Goal: Navigation & Orientation: Find specific page/section

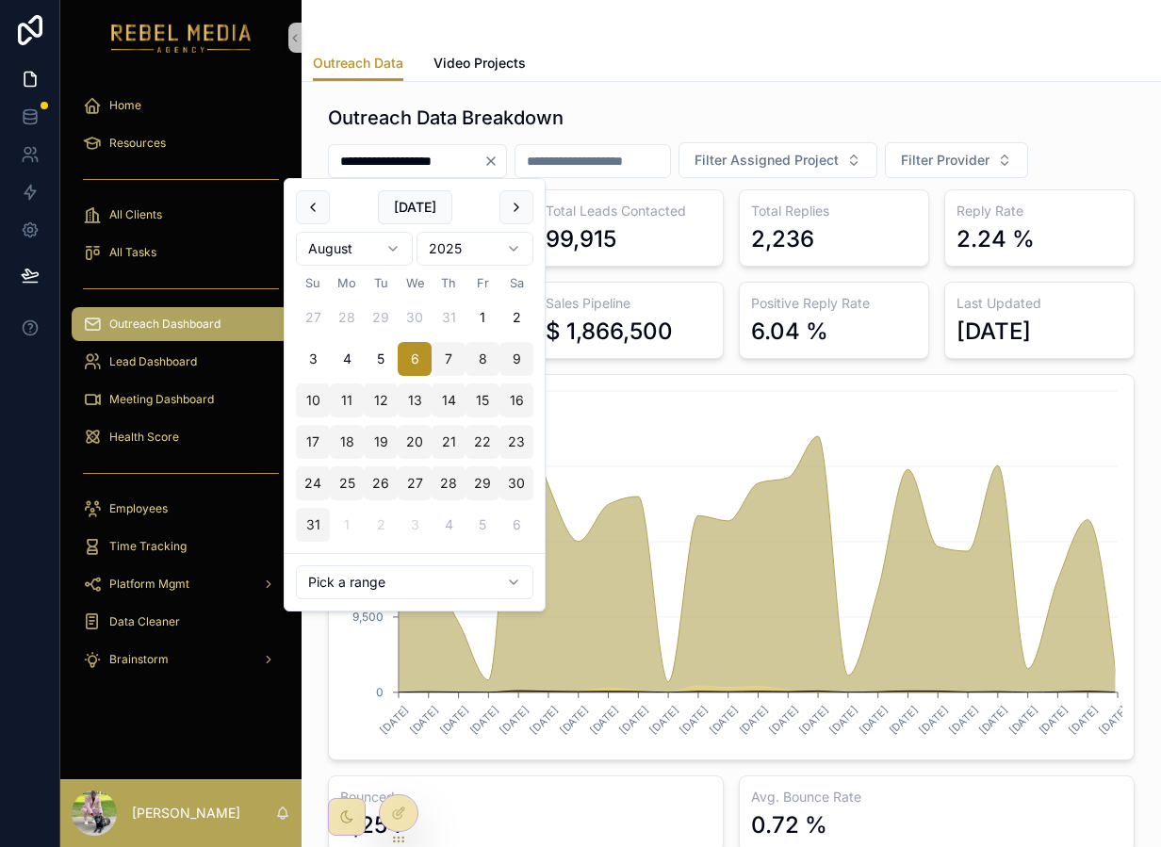
click at [436, 165] on input "**********" at bounding box center [406, 161] width 155 height 26
click at [443, 165] on input "**********" at bounding box center [406, 161] width 155 height 26
click at [524, 122] on h1 "Outreach Data Breakdown" at bounding box center [446, 118] width 236 height 26
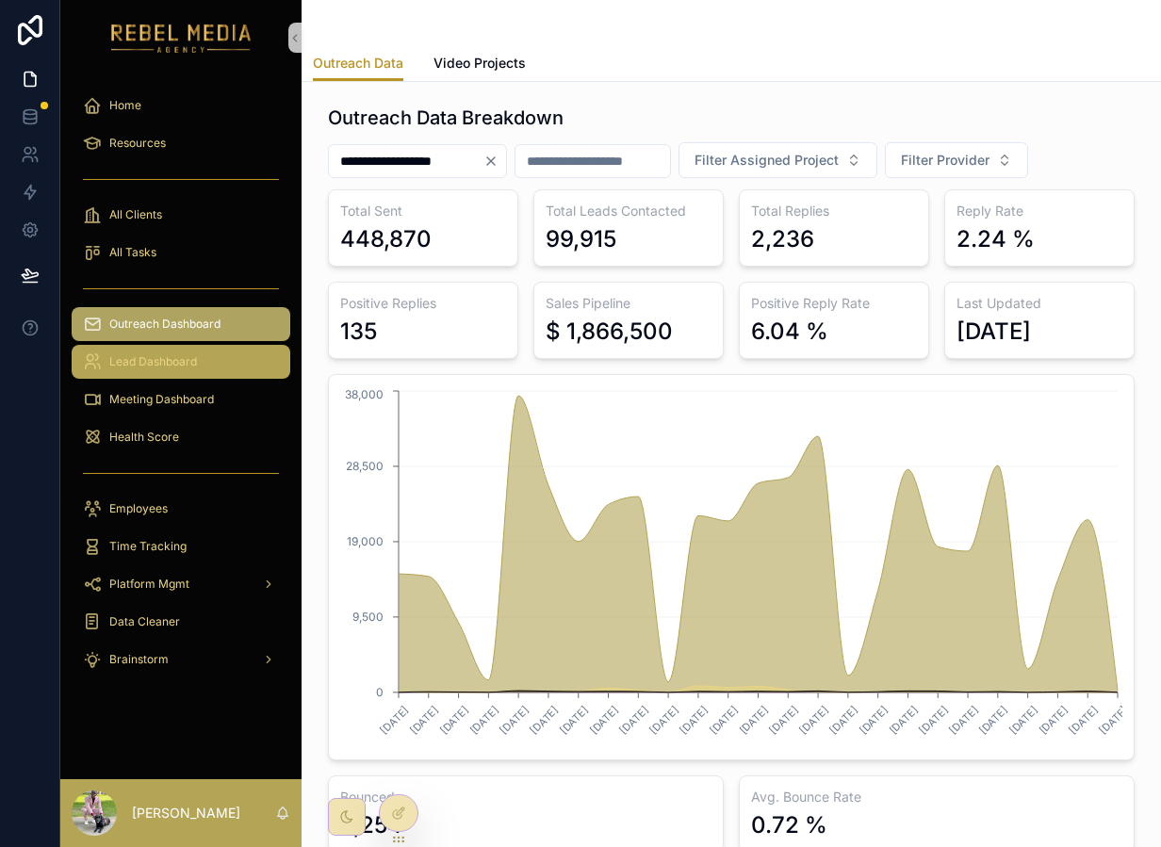
click at [160, 354] on span "Lead Dashboard" at bounding box center [153, 361] width 88 height 15
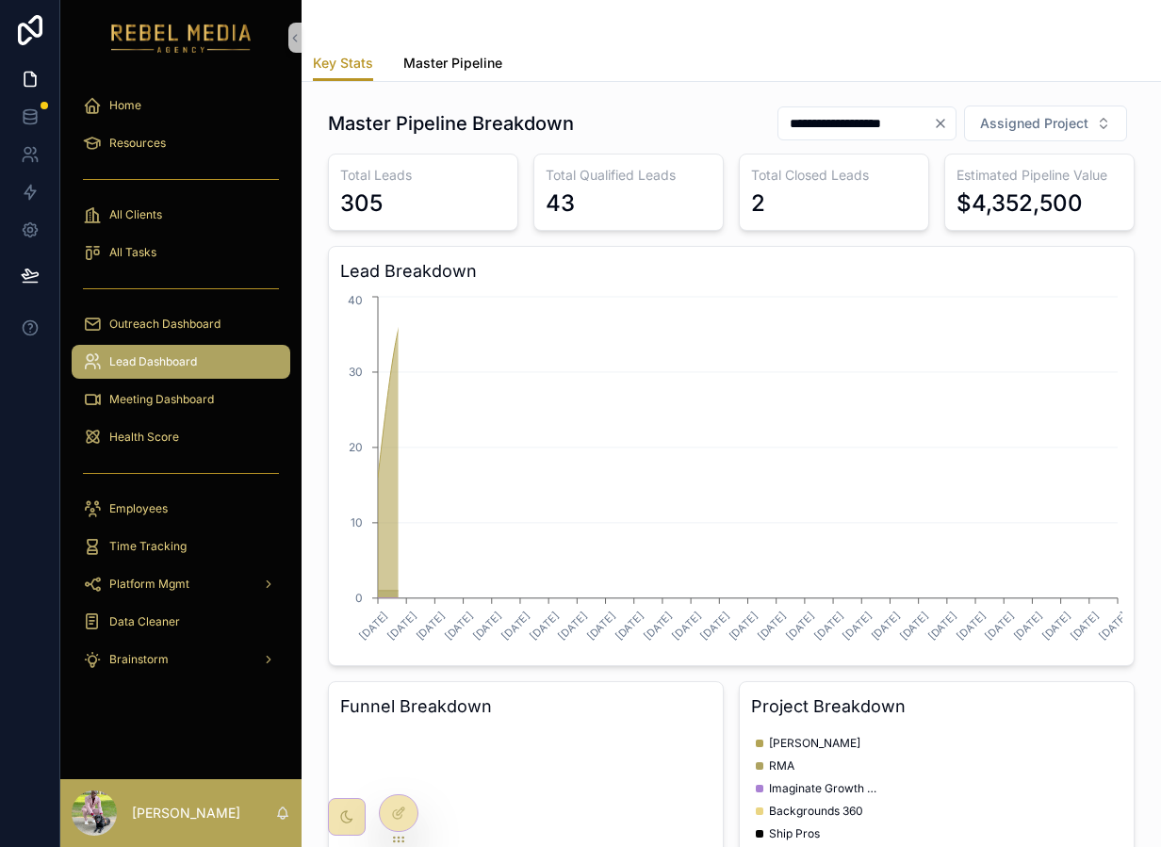
click at [452, 55] on span "Master Pipeline" at bounding box center [452, 63] width 99 height 19
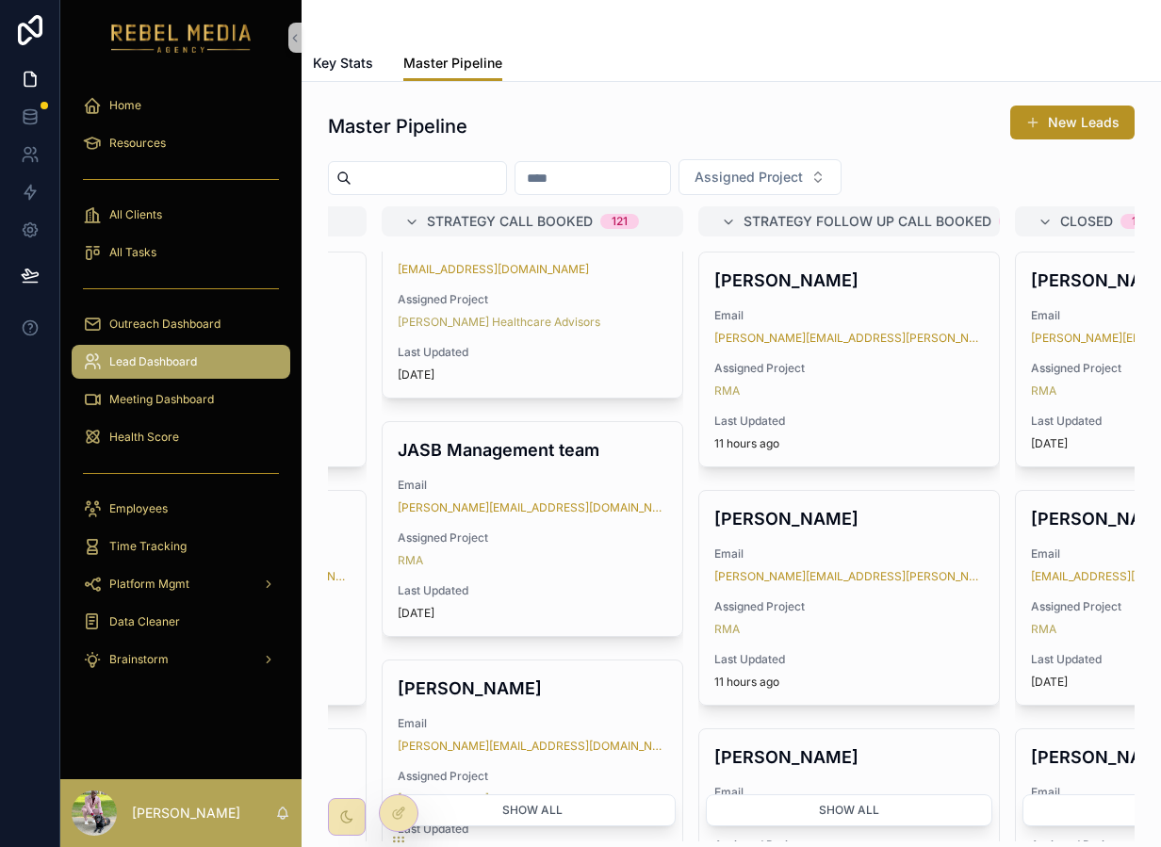
scroll to position [648, 0]
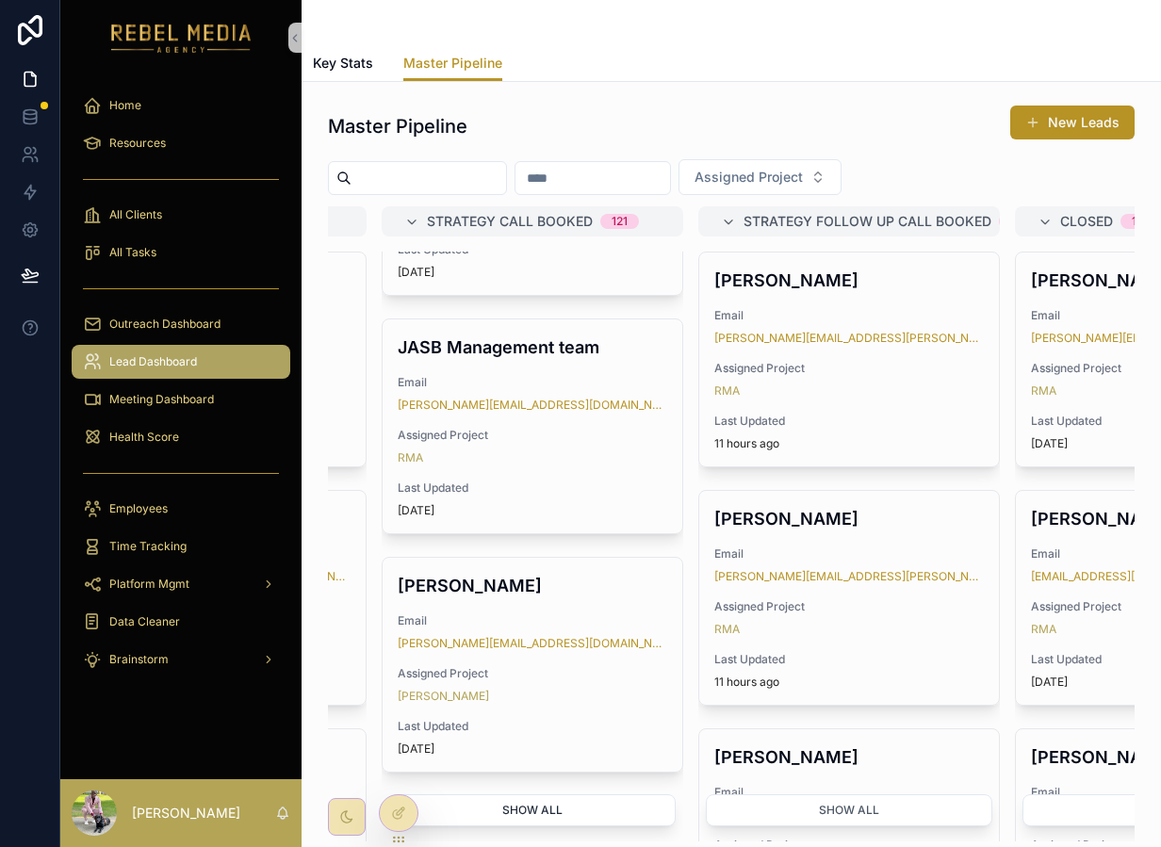
click at [550, 812] on button "Show all" at bounding box center [532, 810] width 286 height 32
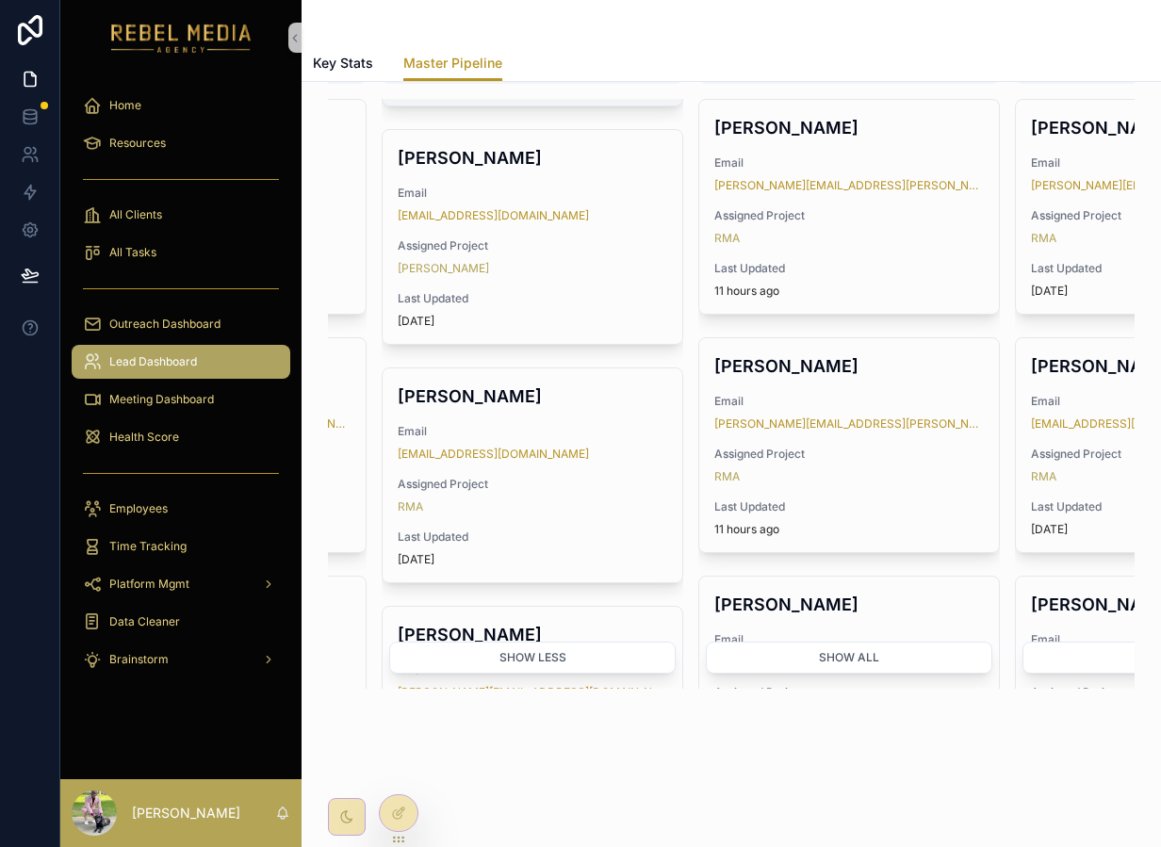
scroll to position [1404, 0]
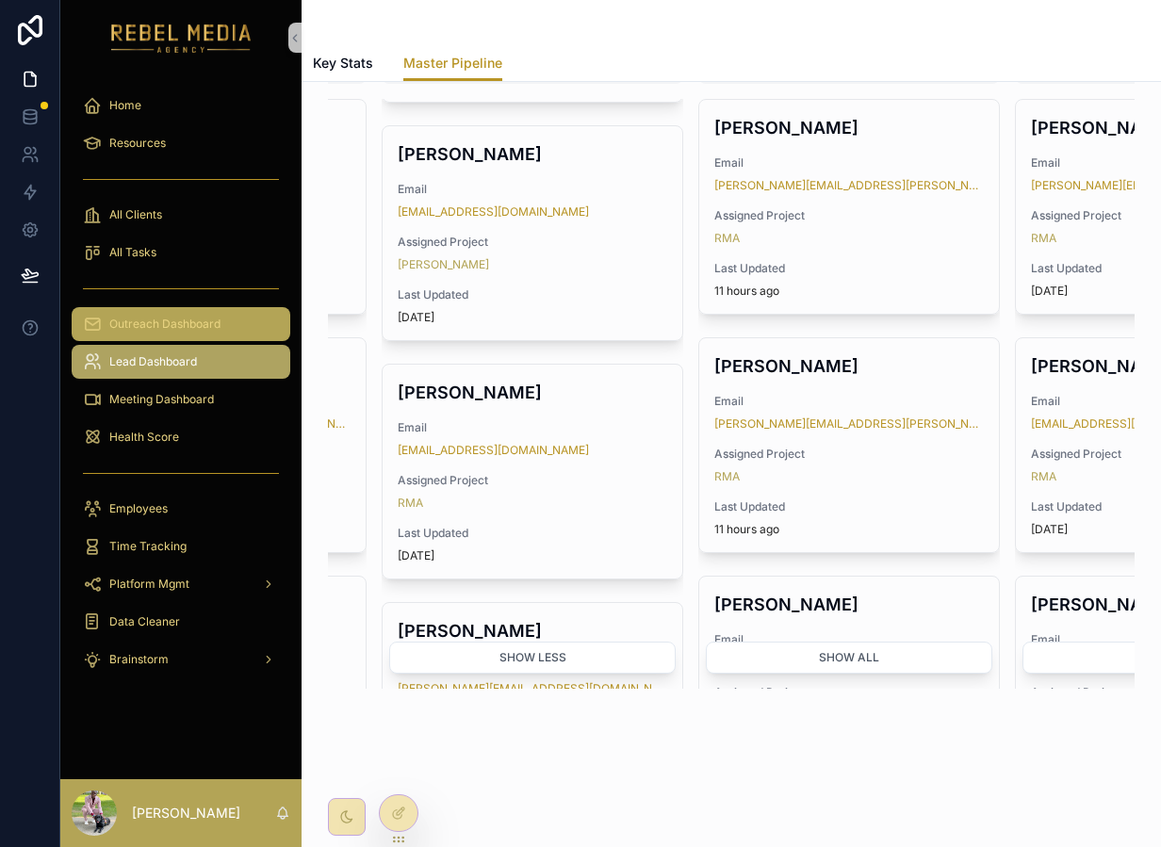
click at [145, 327] on span "Outreach Dashboard" at bounding box center [164, 324] width 111 height 15
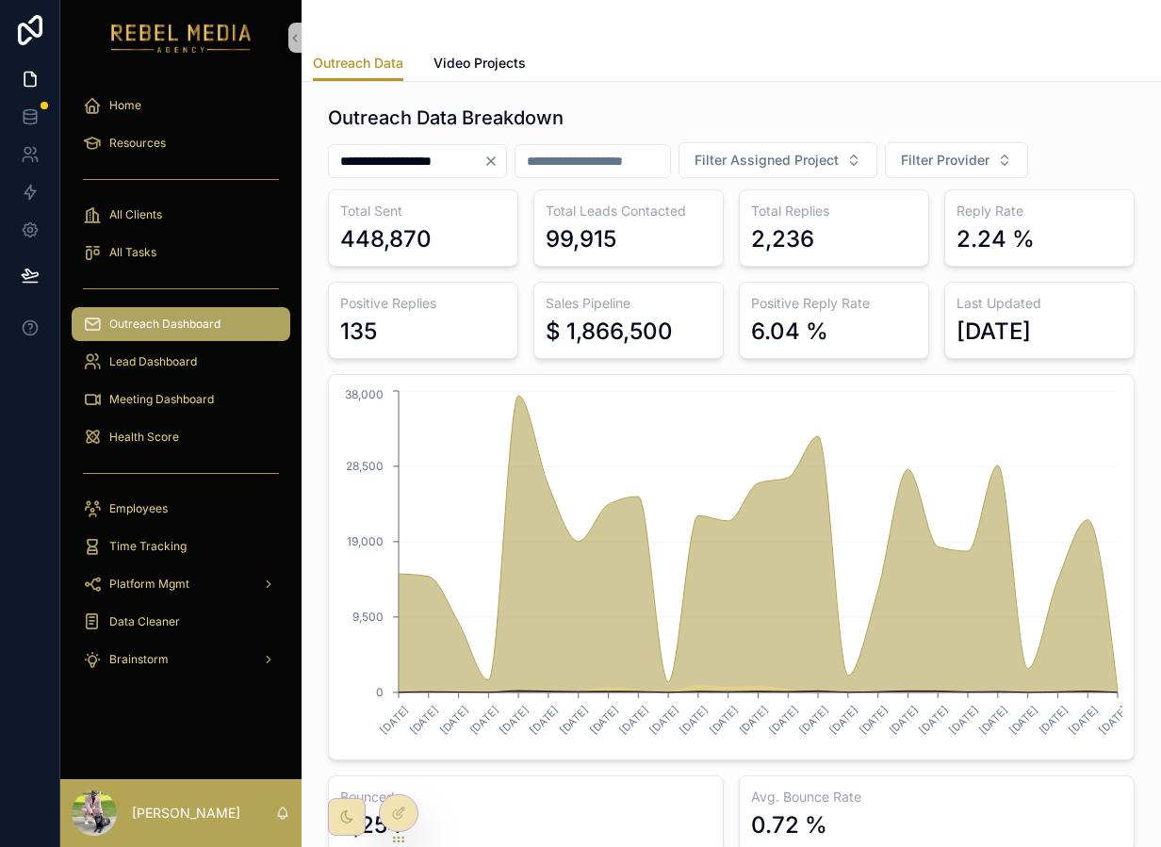
click at [654, 100] on div "**********" at bounding box center [731, 478] width 829 height 763
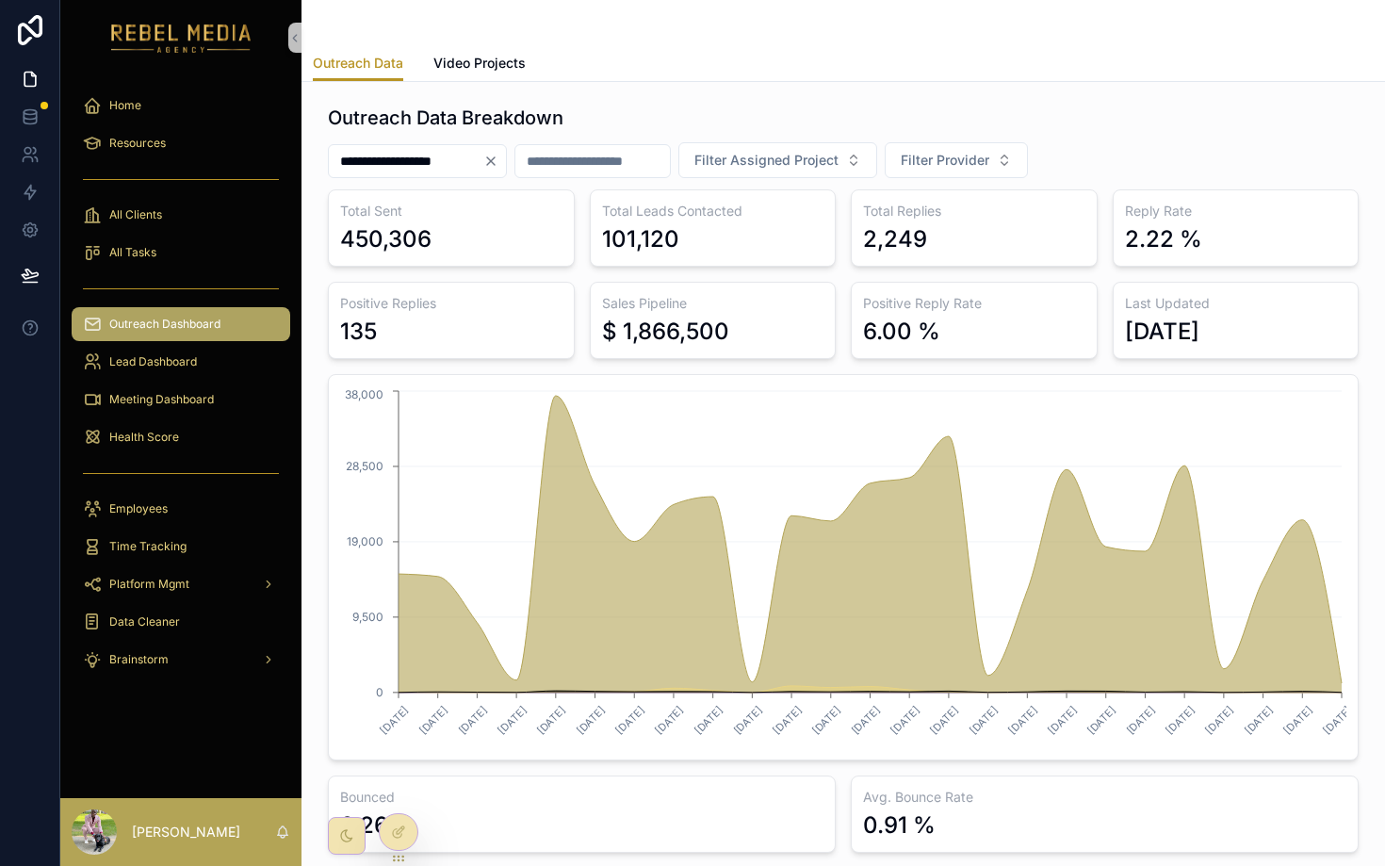
click at [498, 167] on icon "Clear" at bounding box center [490, 161] width 15 height 15
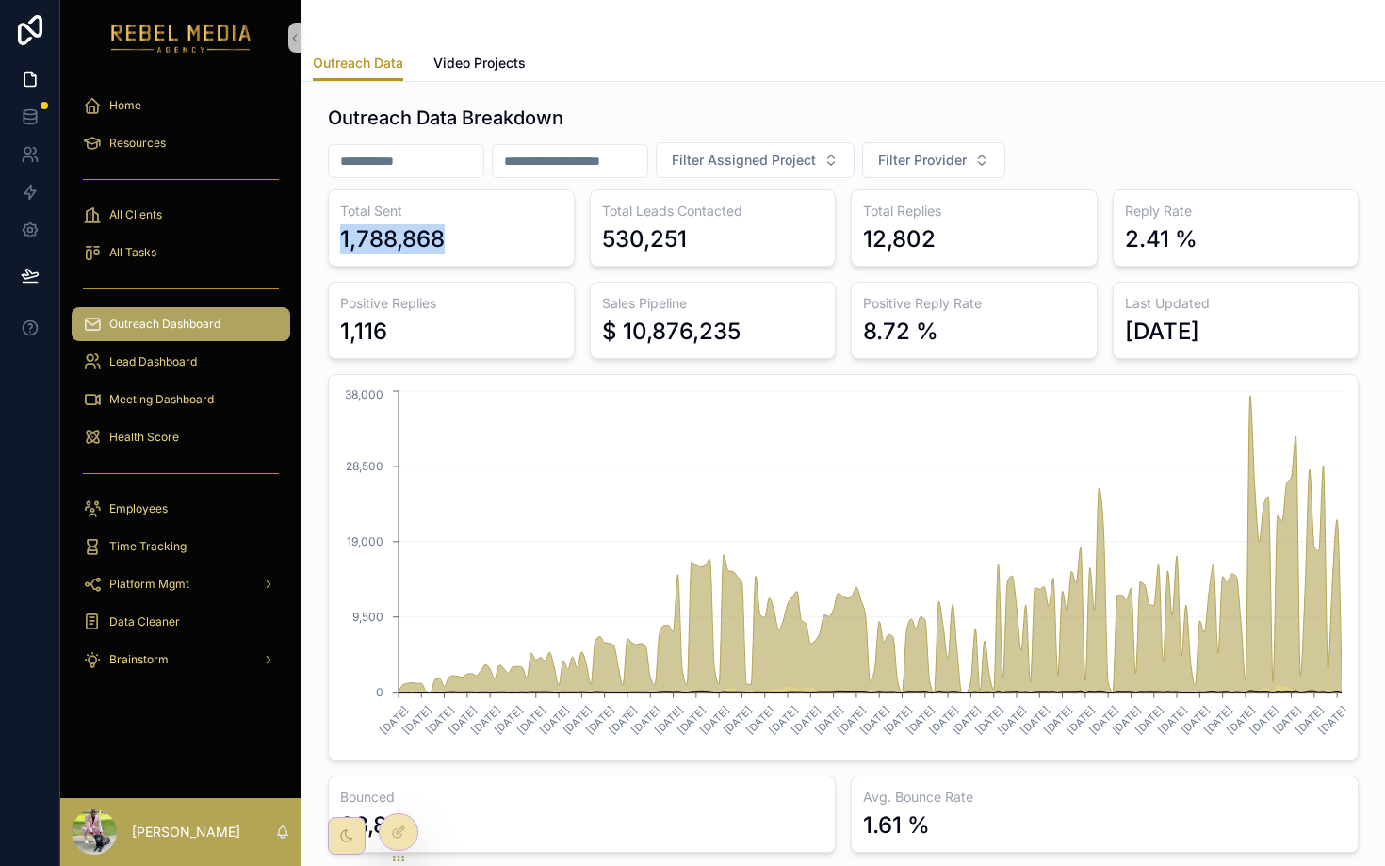
drag, startPoint x: 329, startPoint y: 226, endPoint x: 471, endPoint y: 222, distance: 142.3
click at [471, 222] on div "Total Sent 1,788,868" at bounding box center [451, 227] width 247 height 77
drag, startPoint x: 610, startPoint y: 328, endPoint x: 831, endPoint y: 327, distance: 221.4
click at [831, 327] on div "Sales Pipeline $ 10,876,235" at bounding box center [713, 320] width 247 height 77
drag, startPoint x: 948, startPoint y: 317, endPoint x: 886, endPoint y: 303, distance: 63.6
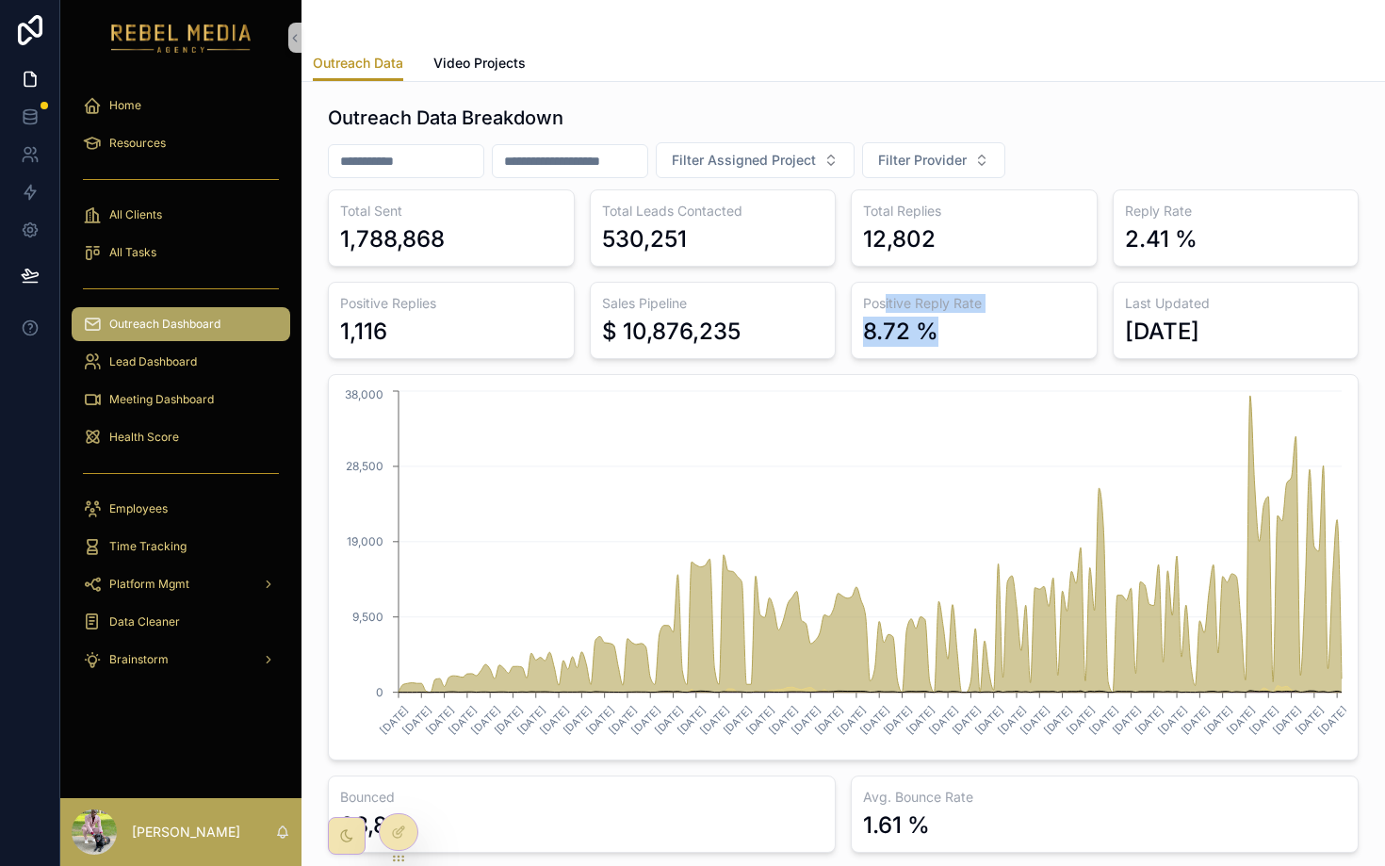
click at [886, 303] on div "Positive Reply Rate 8.72 %" at bounding box center [974, 320] width 247 height 77
click at [1160, 272] on div "Total Sent 1,788,868 Total Leads Contacted 530,251 Total Replies 12,802 Reply R…" at bounding box center [843, 520] width 1031 height 663
click at [1160, 265] on div "Reply Rate 2.41 %" at bounding box center [1236, 227] width 247 height 77
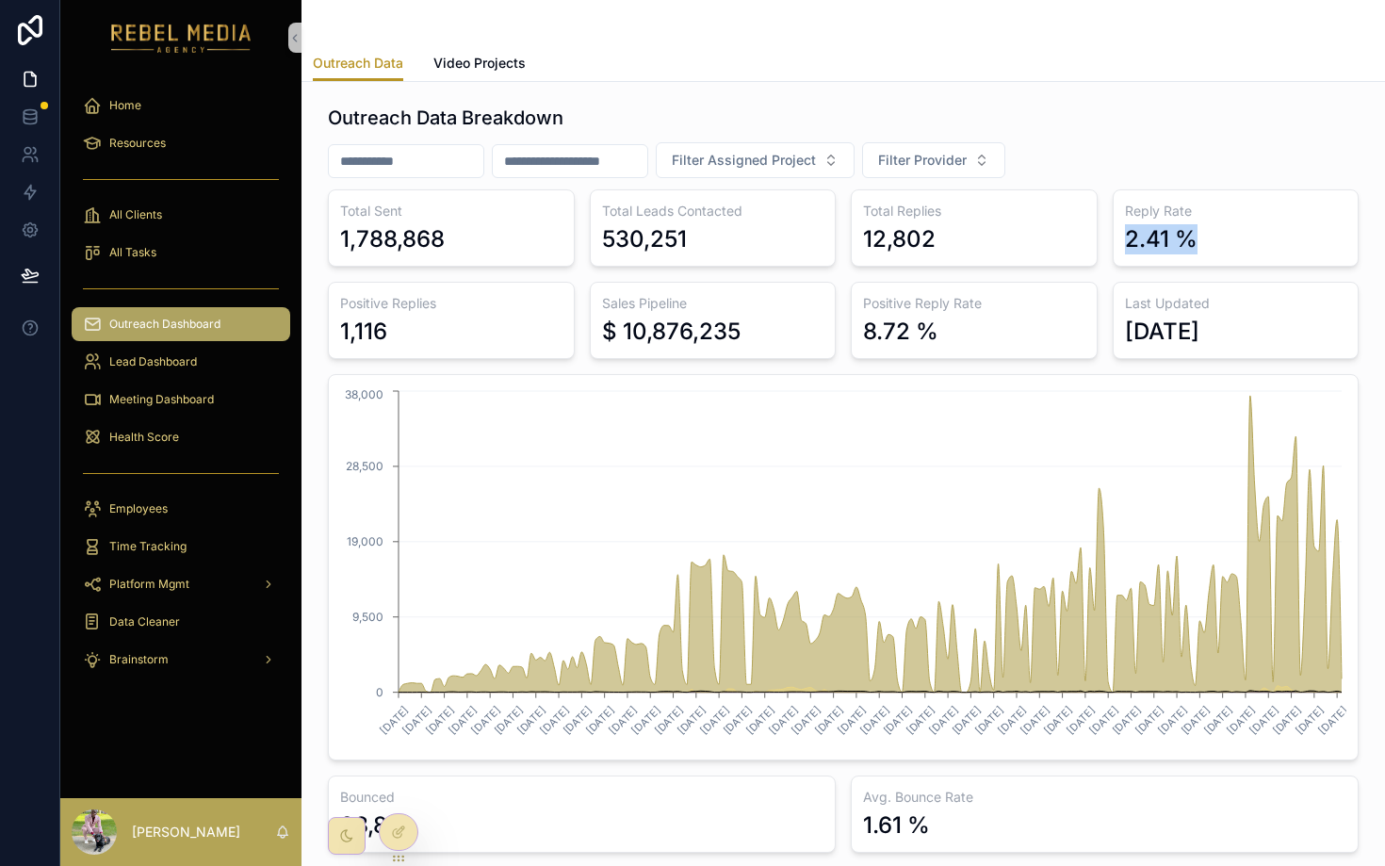
click at [1160, 253] on div "2.41 %" at bounding box center [1161, 239] width 73 height 30
drag, startPoint x: 942, startPoint y: 319, endPoint x: 845, endPoint y: 320, distance: 97.0
click at [845, 320] on div "Total Sent 1,788,868 Total Leads Contacted 530,251 Total Replies 12,802 Reply R…" at bounding box center [843, 520] width 1031 height 663
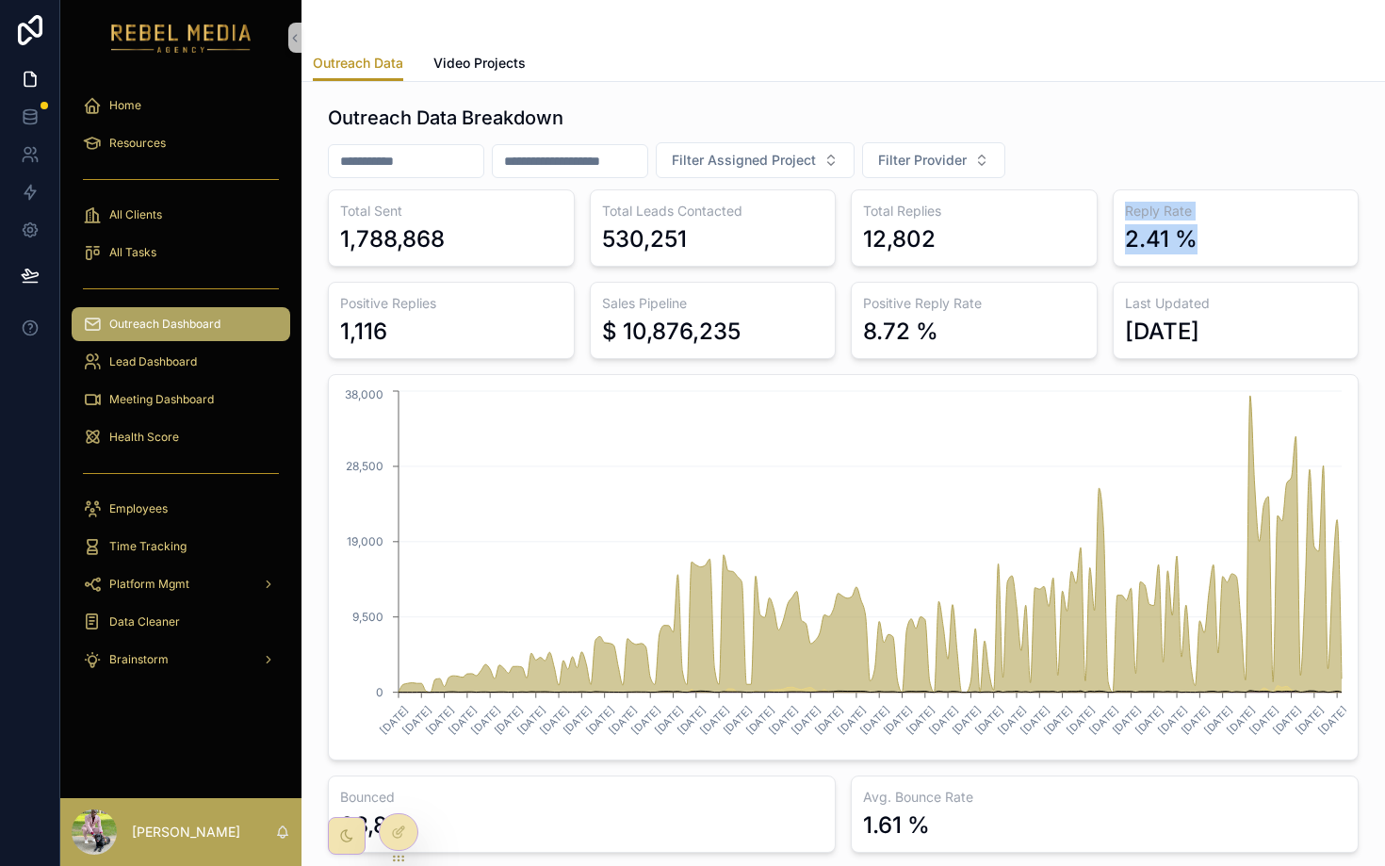
drag, startPoint x: 1213, startPoint y: 233, endPoint x: 1106, endPoint y: 215, distance: 108.0
click at [1106, 215] on div "Total Sent 1,788,868 Total Leads Contacted 530,251 Total Replies 12,802 Reply R…" at bounding box center [843, 520] width 1031 height 663
drag, startPoint x: 949, startPoint y: 336, endPoint x: 845, endPoint y: 309, distance: 107.2
click at [845, 309] on div "Total Sent 1,788,868 Total Leads Contacted 530,251 Total Replies 12,802 Reply R…" at bounding box center [843, 520] width 1031 height 663
drag, startPoint x: 1203, startPoint y: 231, endPoint x: 1116, endPoint y: 218, distance: 87.7
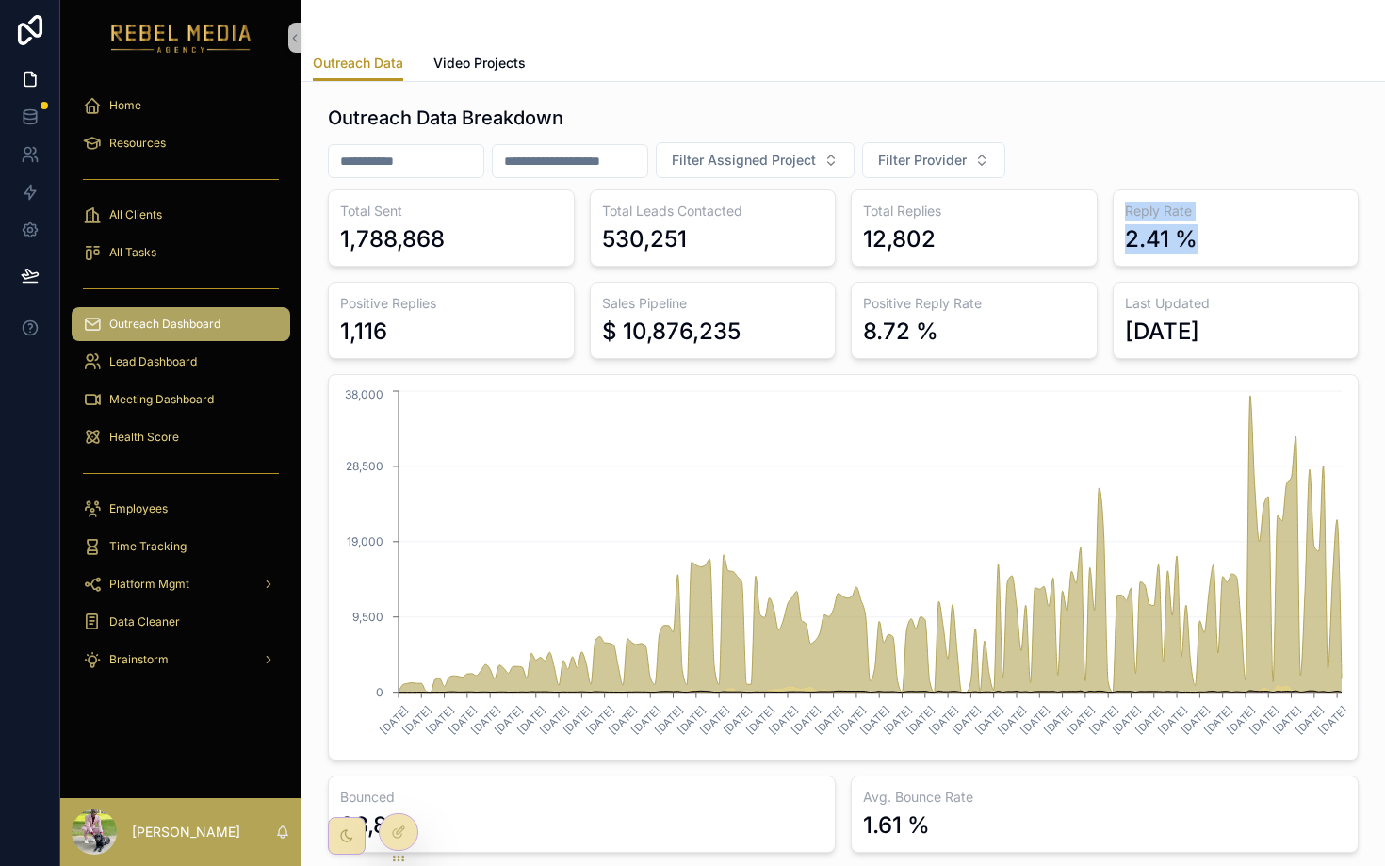
click at [1116, 218] on div "Reply Rate 2.41 %" at bounding box center [1236, 227] width 247 height 77
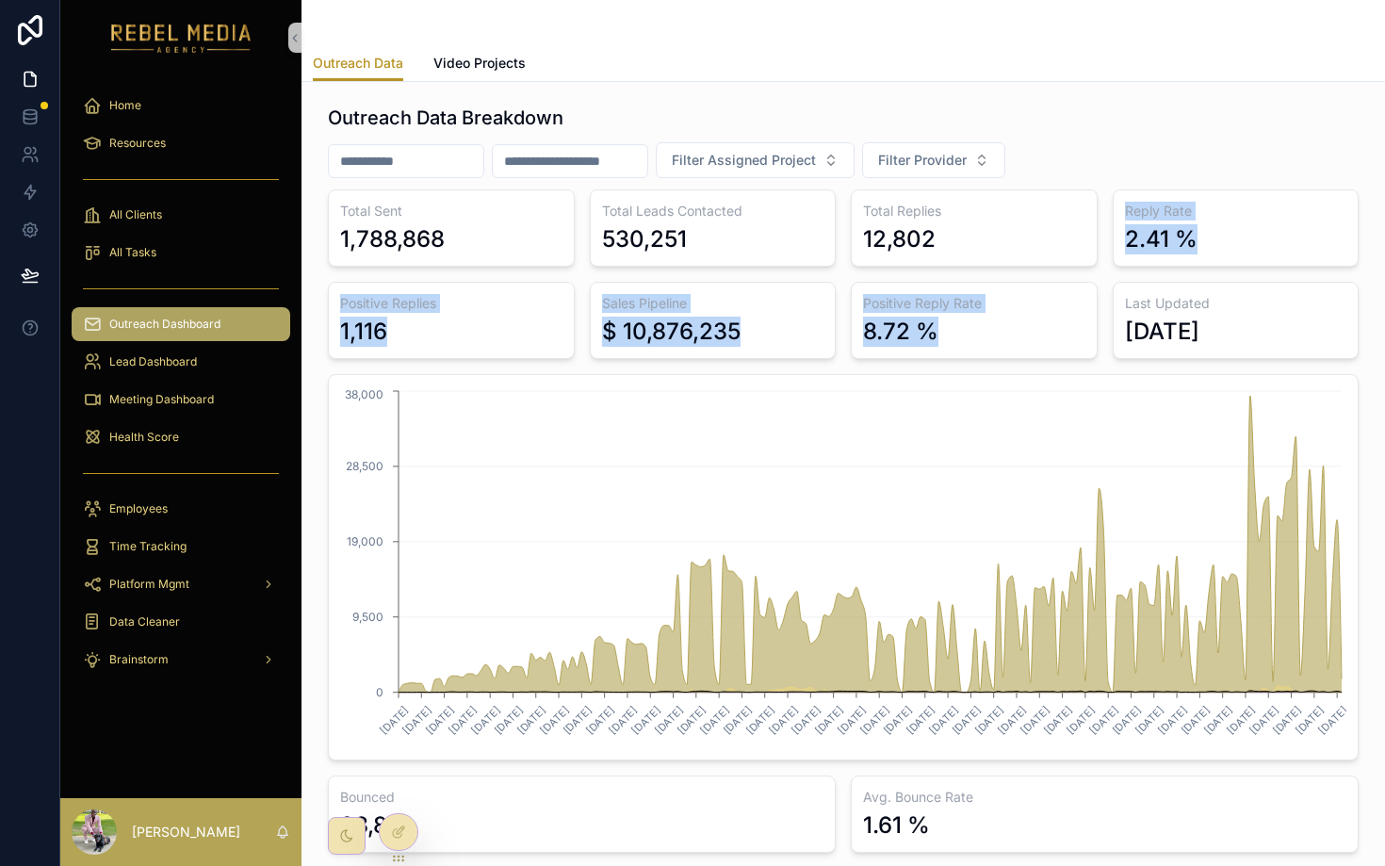
drag, startPoint x: 963, startPoint y: 353, endPoint x: 841, endPoint y: 267, distance: 149.3
click at [841, 268] on div "Total Sent 1,788,868 Total Leads Contacted 530,251 Total Replies 12,802 Reply R…" at bounding box center [843, 520] width 1031 height 663
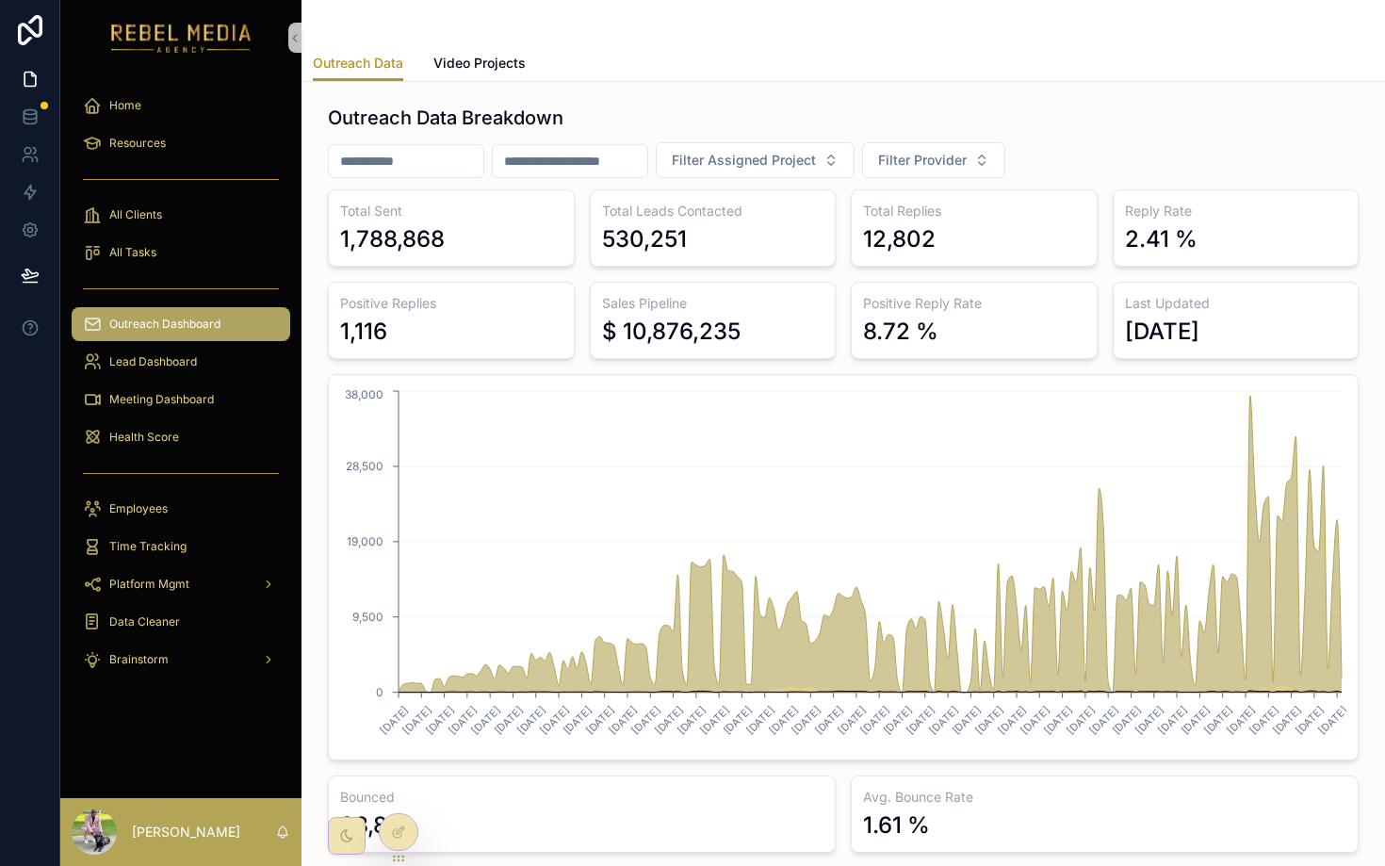
click at [916, 340] on div "8.72 %" at bounding box center [900, 332] width 75 height 30
drag, startPoint x: 934, startPoint y: 337, endPoint x: 868, endPoint y: 335, distance: 66.0
click at [868, 334] on div "8.72 %" at bounding box center [900, 332] width 75 height 30
click at [959, 173] on button "Filter Provider" at bounding box center [933, 160] width 143 height 36
click at [1079, 179] on div "Outreach Data Breakdown Filter Assigned Project Filter Provider Total Sent 1,78…" at bounding box center [843, 479] width 1031 height 748
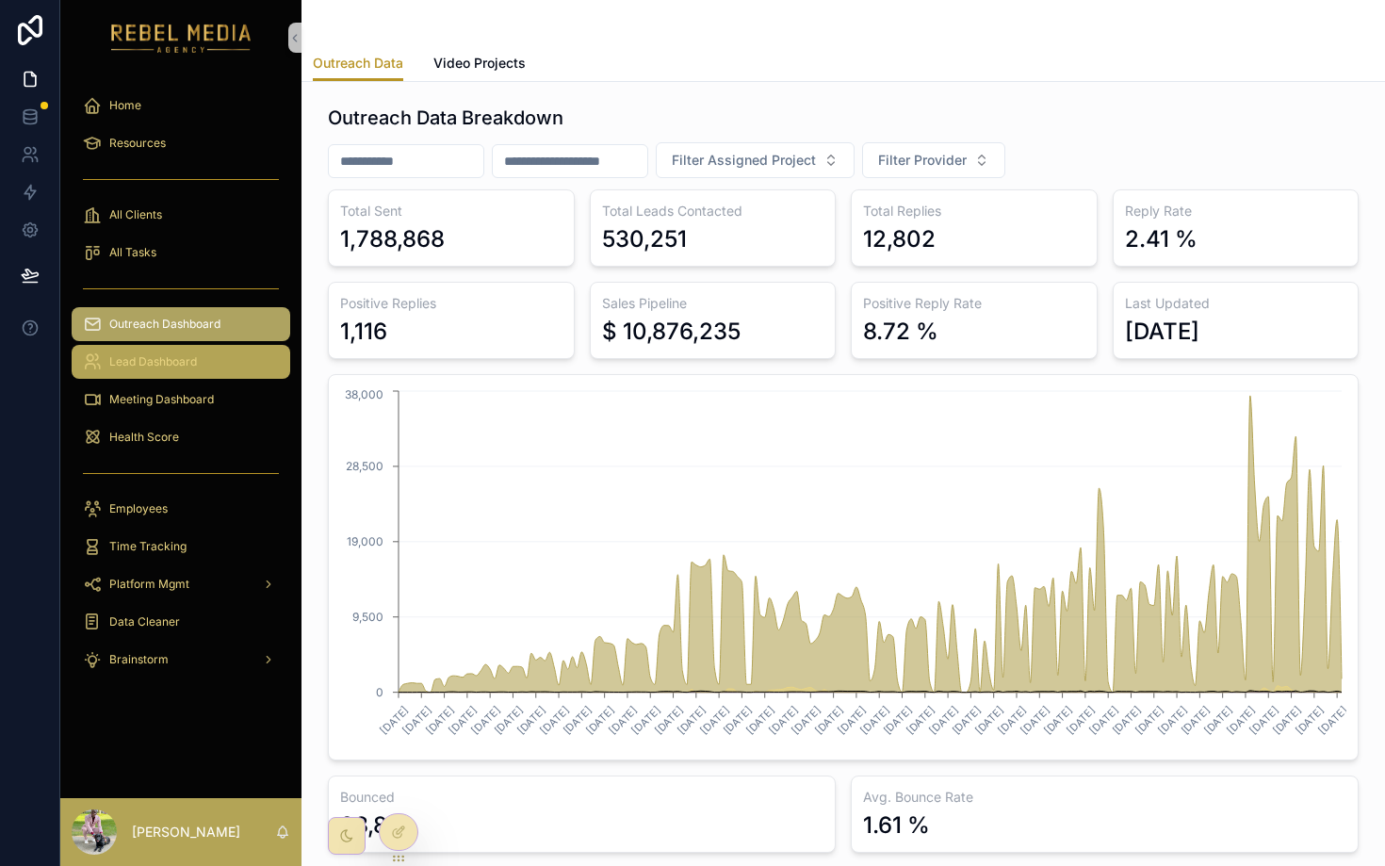
click at [227, 363] on div "Lead Dashboard" at bounding box center [181, 362] width 196 height 30
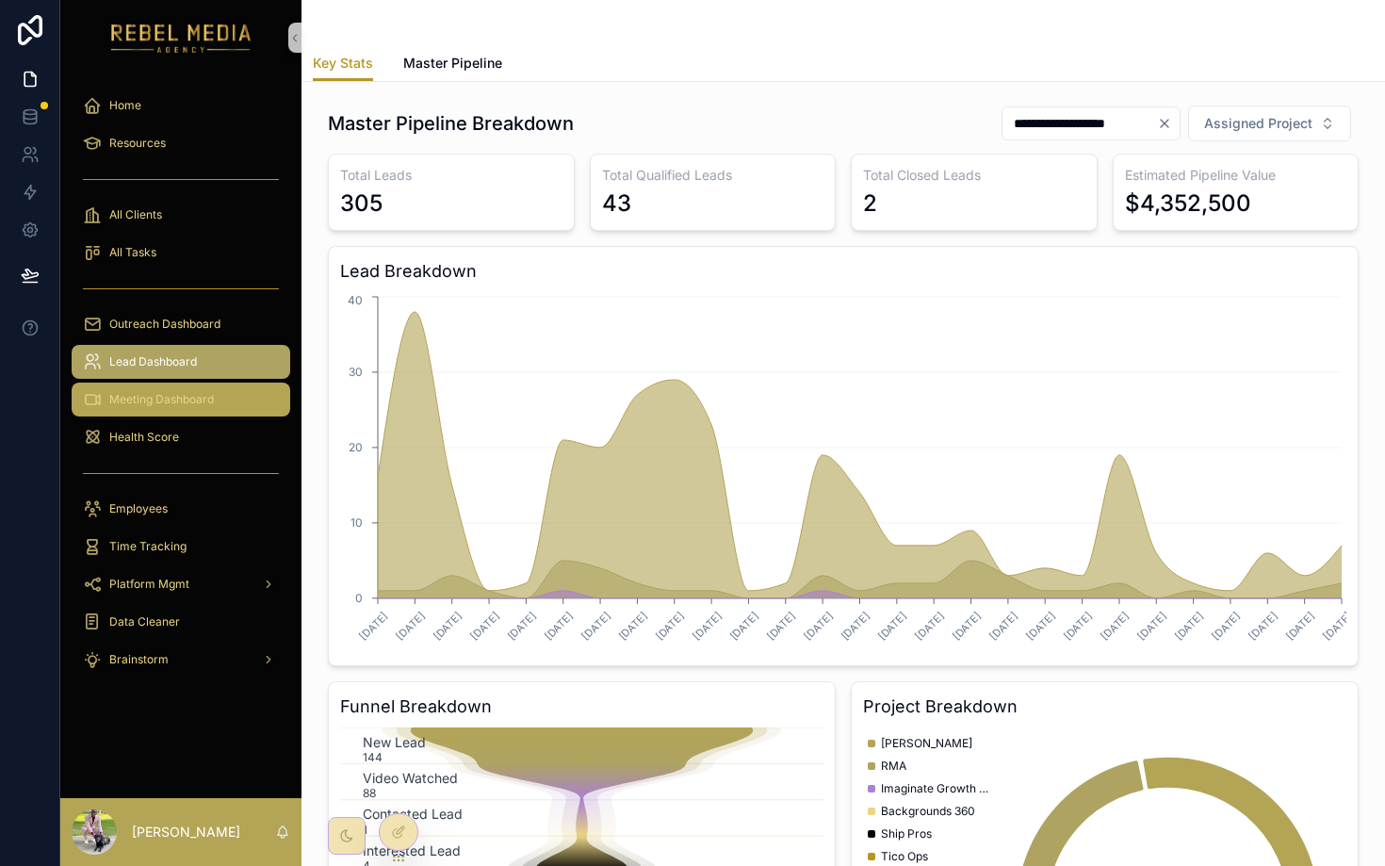
click at [152, 391] on div "Meeting Dashboard" at bounding box center [181, 399] width 196 height 30
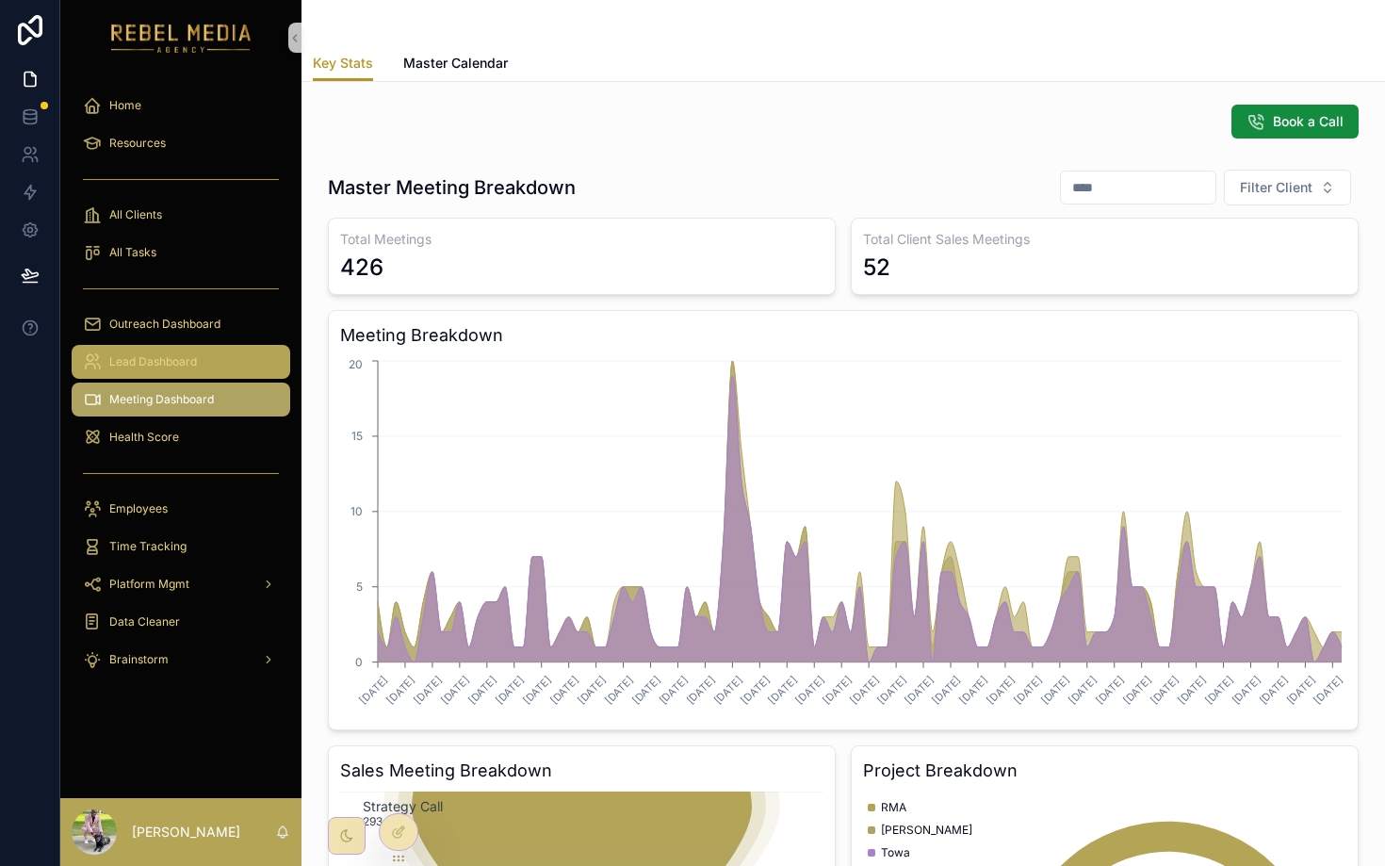
click at [175, 350] on div "Lead Dashboard" at bounding box center [181, 362] width 196 height 30
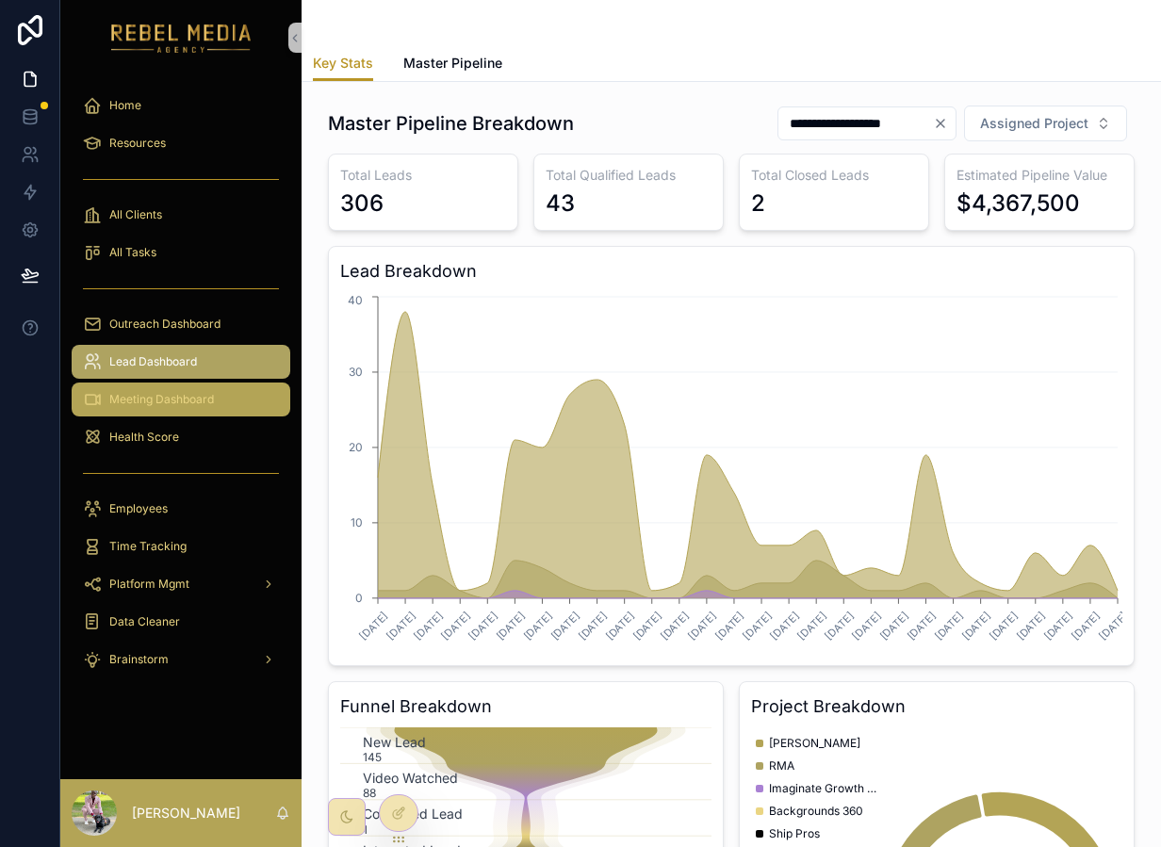
click at [192, 394] on span "Meeting Dashboard" at bounding box center [161, 399] width 105 height 15
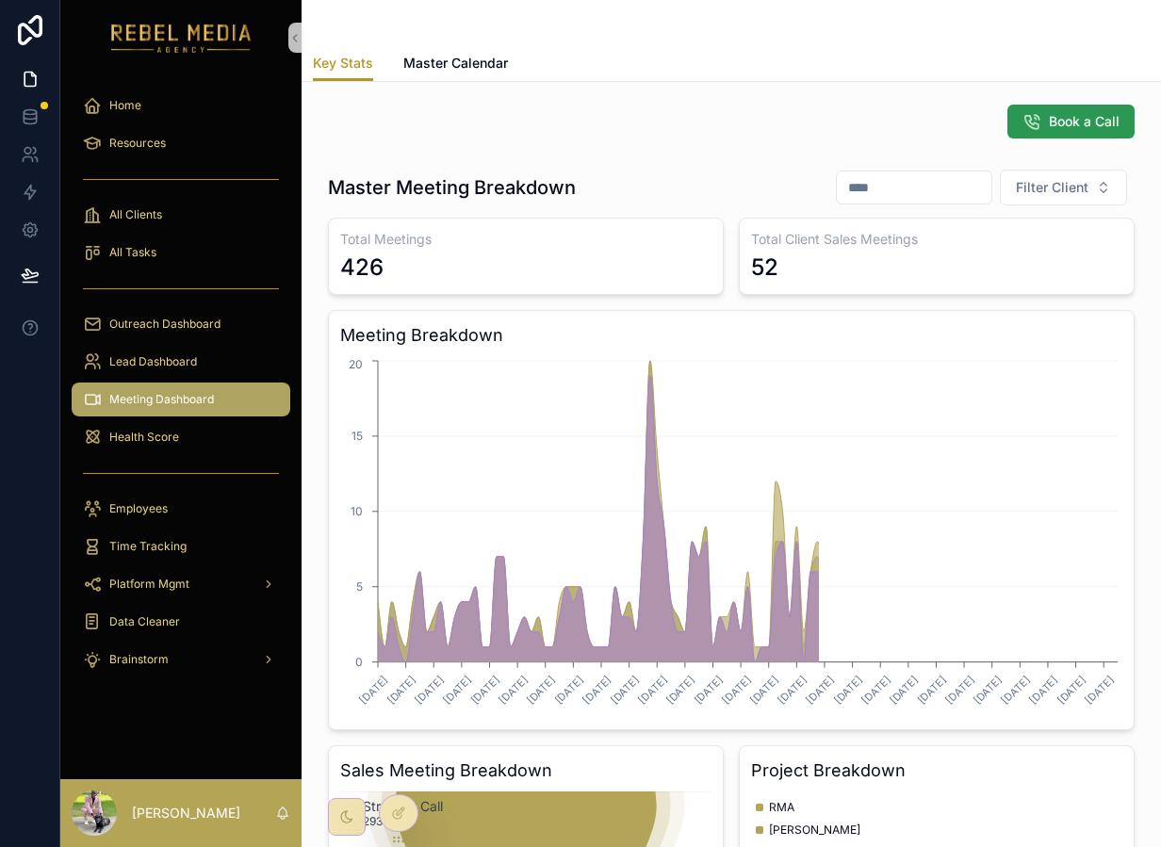
click at [1092, 105] on button "Book a Call" at bounding box center [1070, 122] width 127 height 34
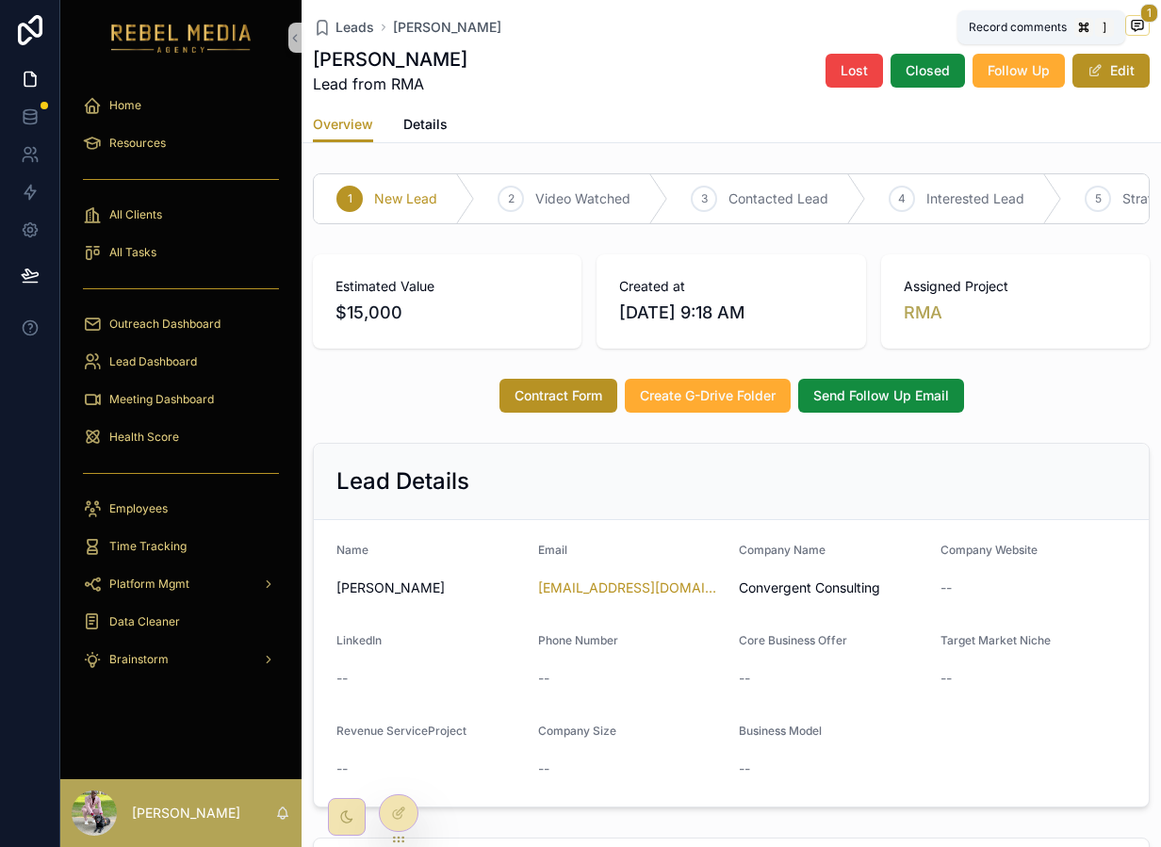
click at [1143, 24] on icon "scrollable content" at bounding box center [1137, 25] width 15 height 15
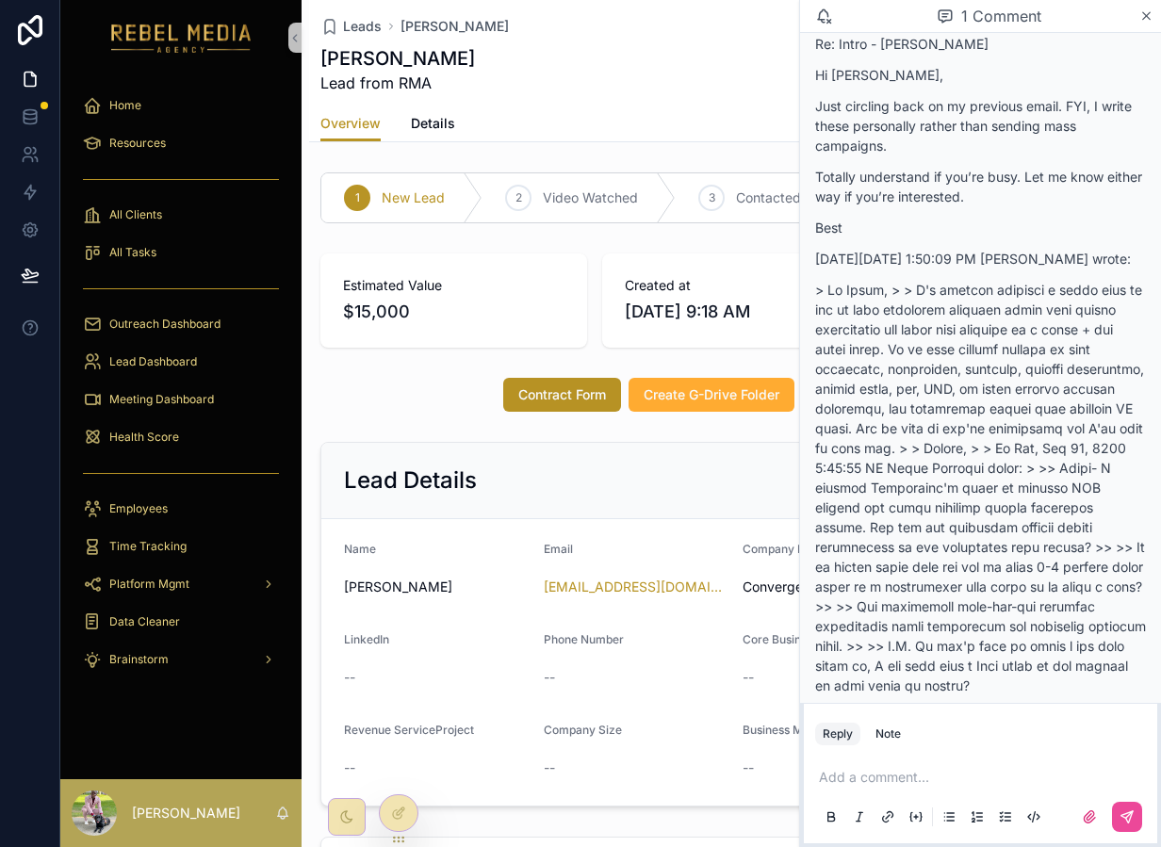
scroll to position [328, 0]
